Goal: Check status: Check status

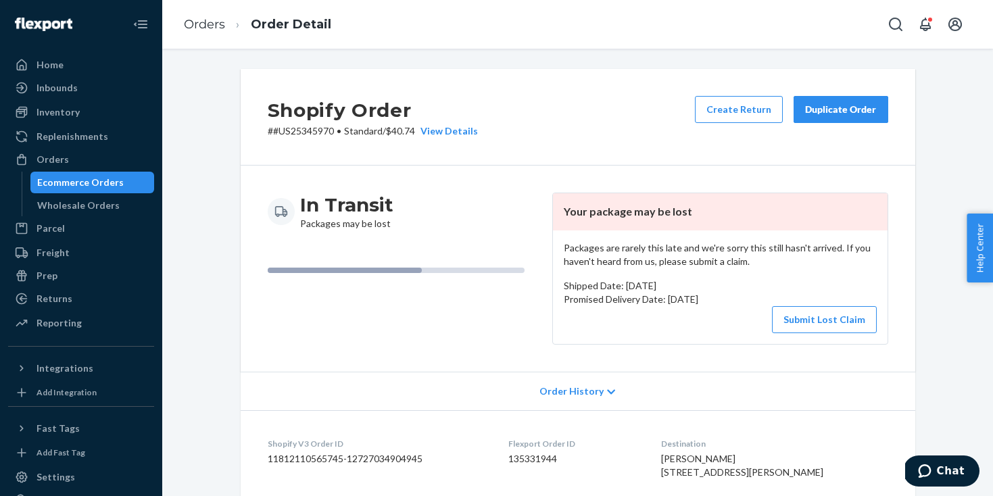
click at [97, 181] on div "Ecommerce Orders" at bounding box center [80, 183] width 87 height 14
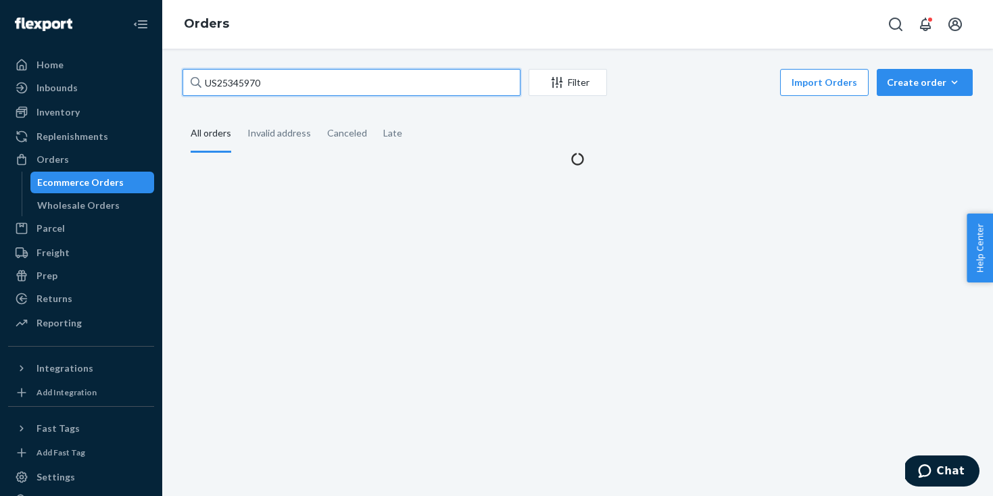
click at [210, 81] on input "US25345970" at bounding box center [352, 82] width 338 height 27
paste input "US25357264"
paste input "S25357264"
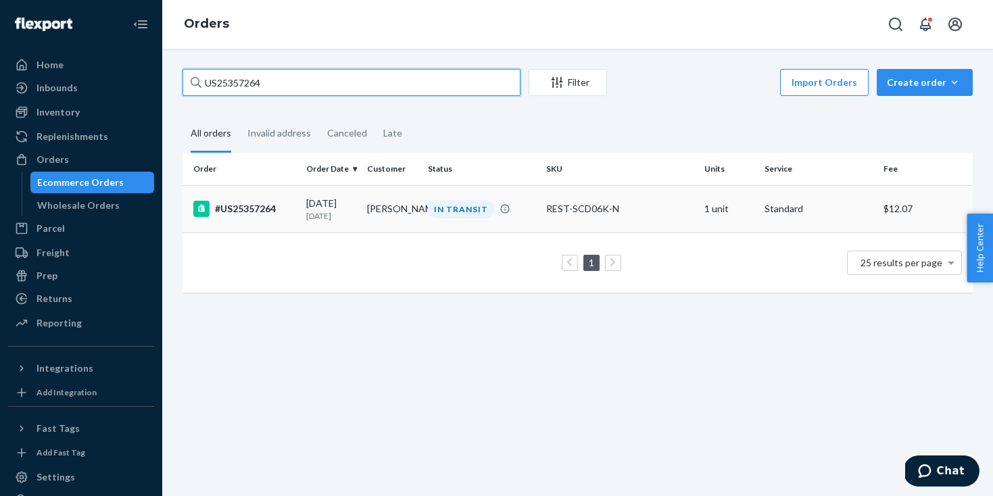
type input "US25357264"
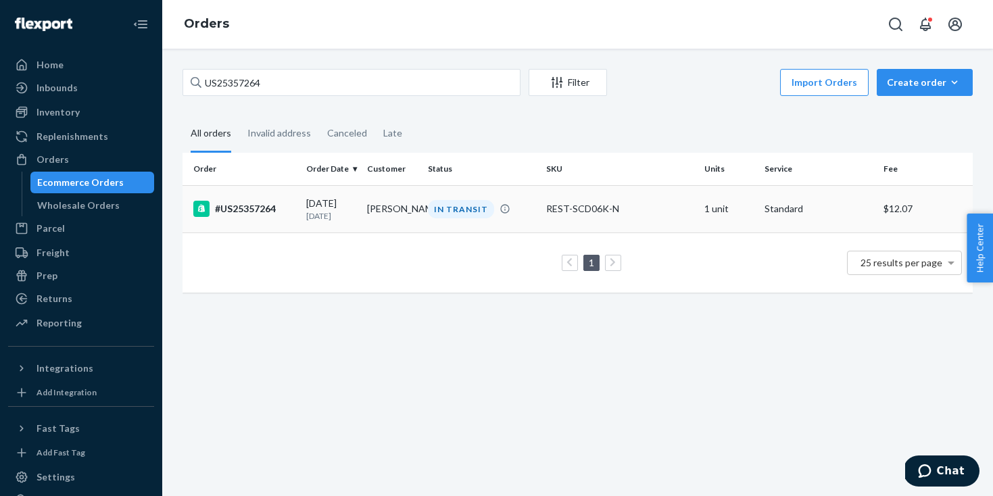
click at [420, 214] on td "[PERSON_NAME]" at bounding box center [392, 208] width 61 height 47
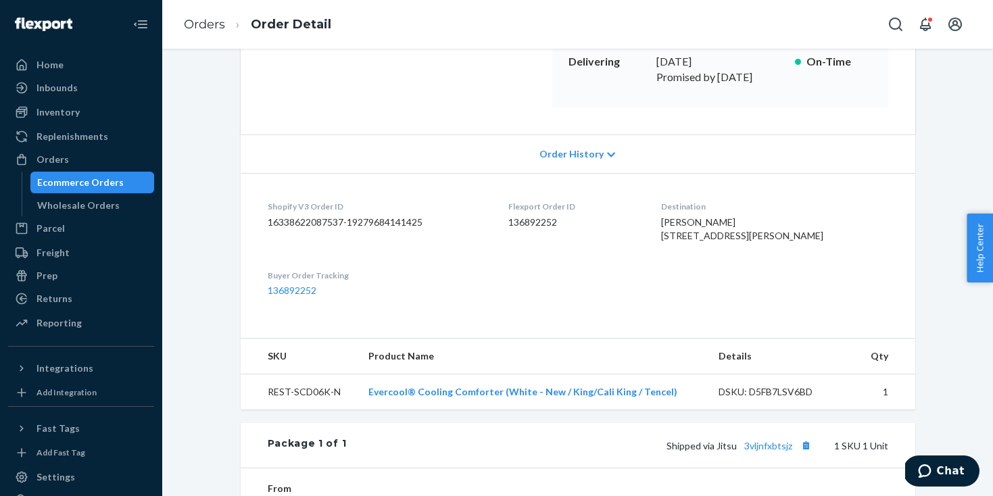
scroll to position [446, 0]
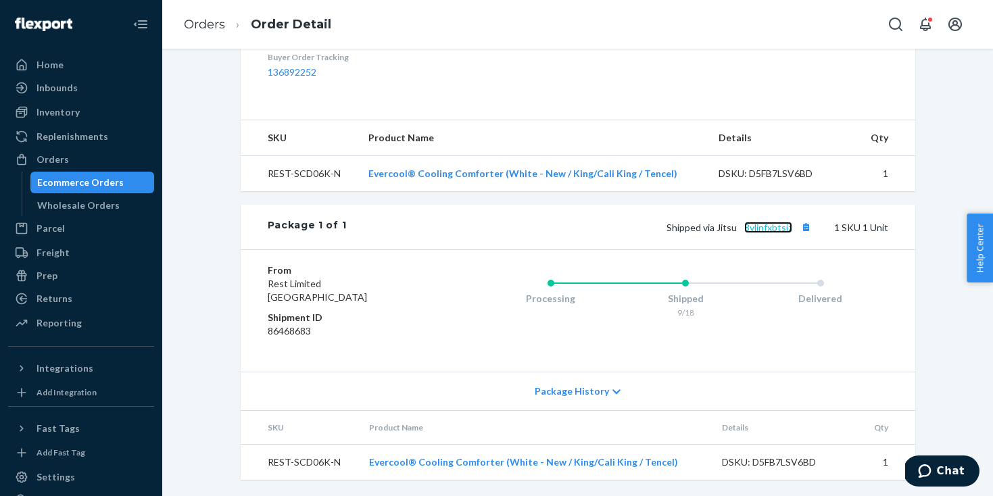
click at [775, 233] on link "3vljnfxbtsjz" at bounding box center [769, 227] width 48 height 11
